Goal: Task Accomplishment & Management: Use online tool/utility

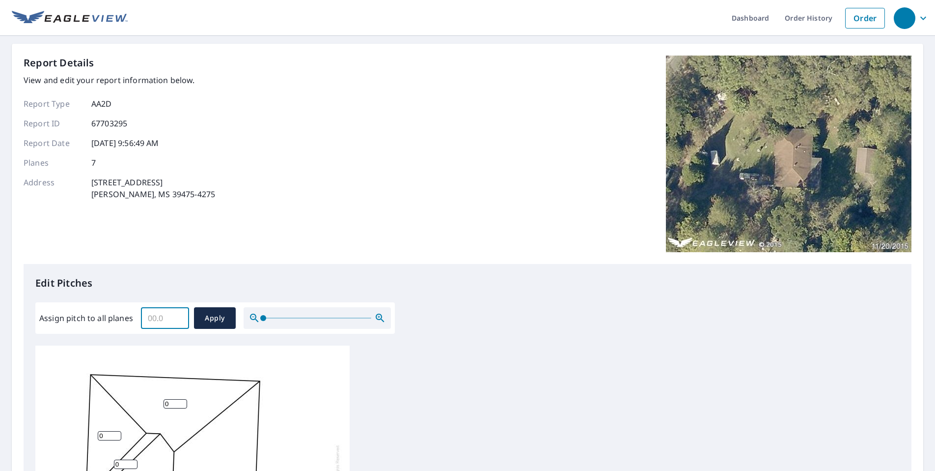
click at [149, 320] on input "Assign pitch to all planes" at bounding box center [165, 318] width 48 height 28
type input "04"
click at [212, 314] on span "Apply" at bounding box center [215, 318] width 26 height 12
type input "04"
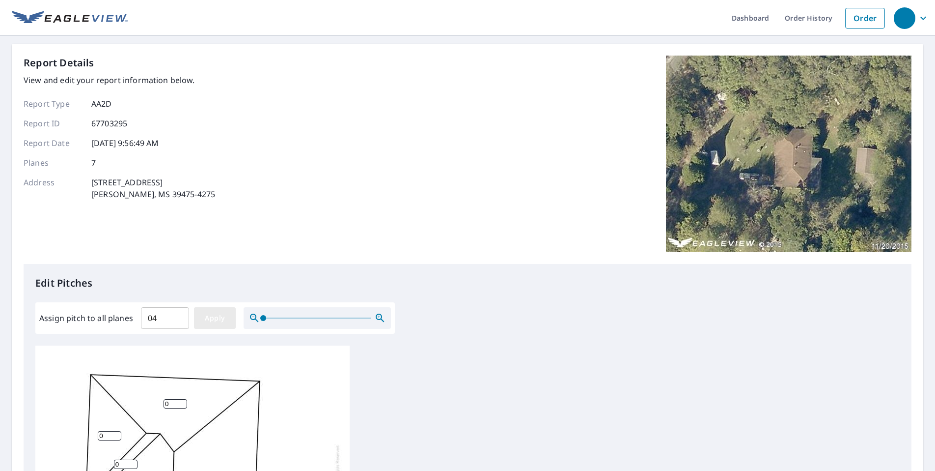
type input "04"
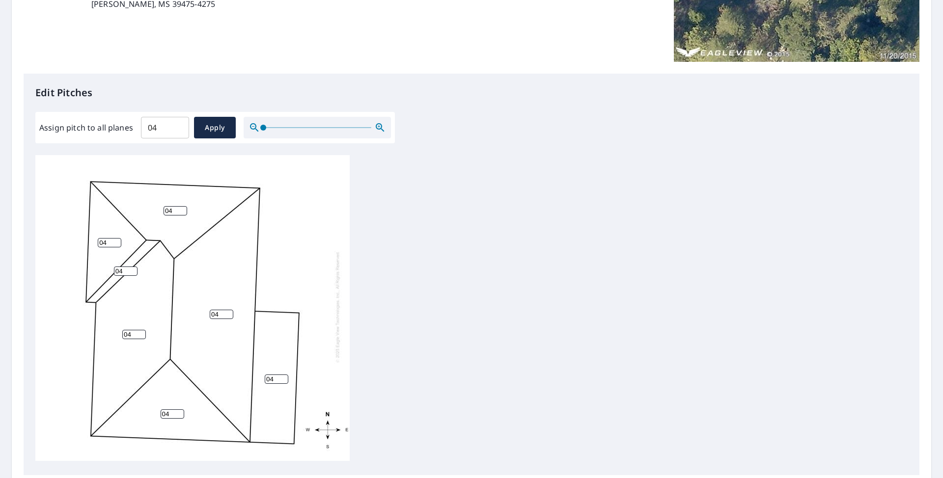
scroll to position [299, 0]
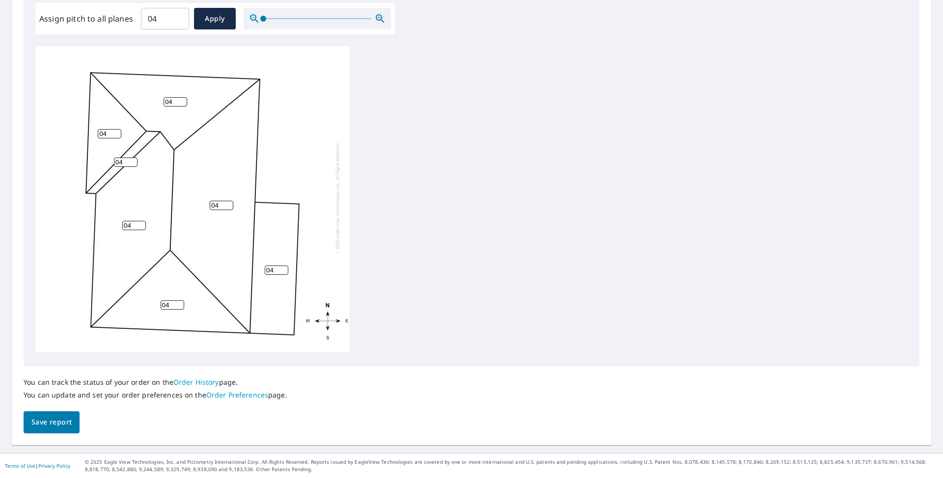
click at [62, 425] on span "Save report" at bounding box center [51, 423] width 40 height 12
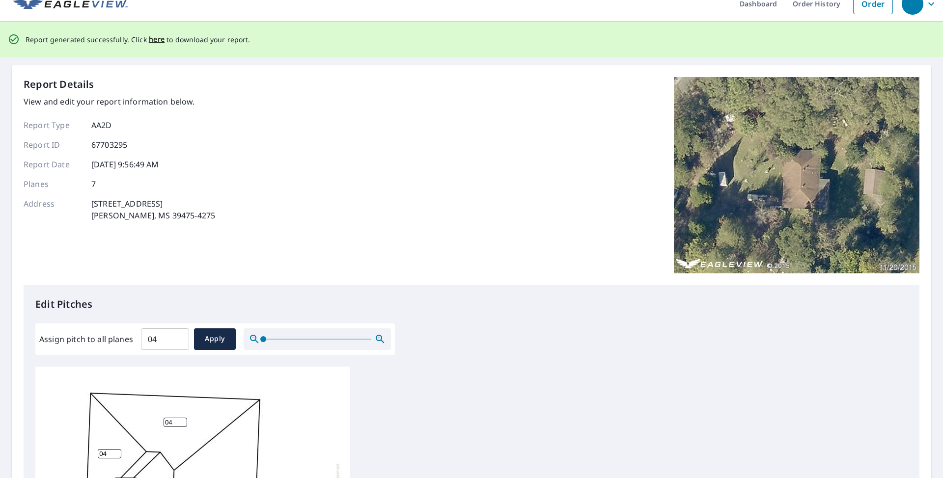
scroll to position [0, 0]
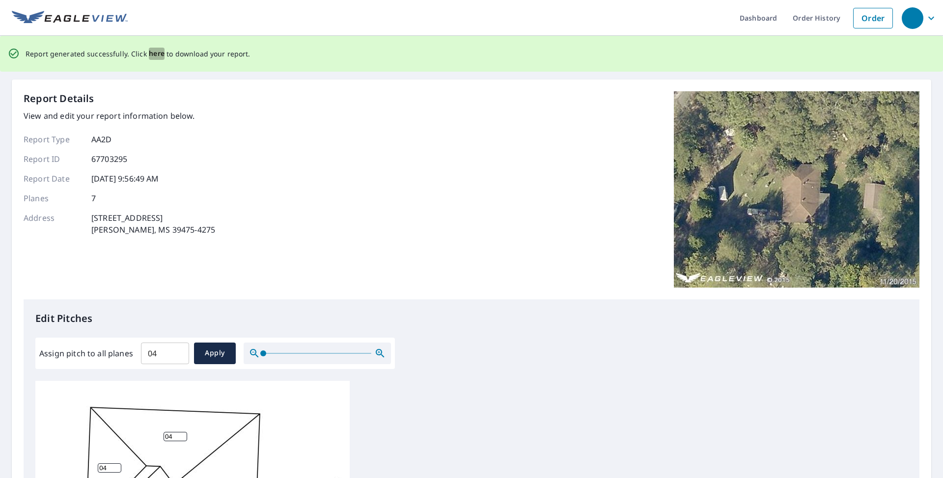
click at [153, 54] on span "here" at bounding box center [157, 54] width 16 height 12
